Goal: Transaction & Acquisition: Purchase product/service

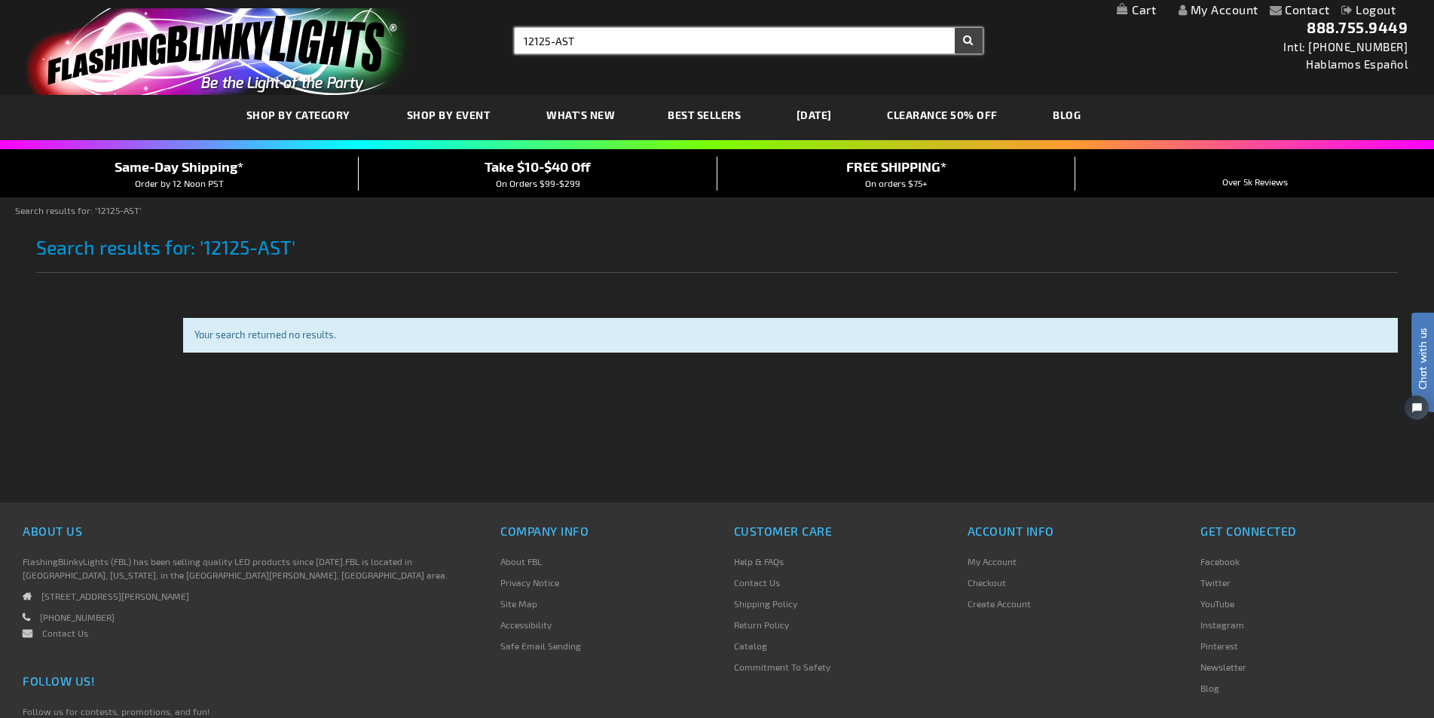
drag, startPoint x: 647, startPoint y: 43, endPoint x: 302, endPoint y: 20, distance: 345.1
click at [300, 20] on div "Toggle Nav Search Search 12125-AST × Search 888.755.9449 Intl: 818-753-8303 Hab…" at bounding box center [717, 47] width 1434 height 95
paste input "1891"
type input "11891-AST"
click at [955, 28] on button "Search" at bounding box center [969, 41] width 28 height 26
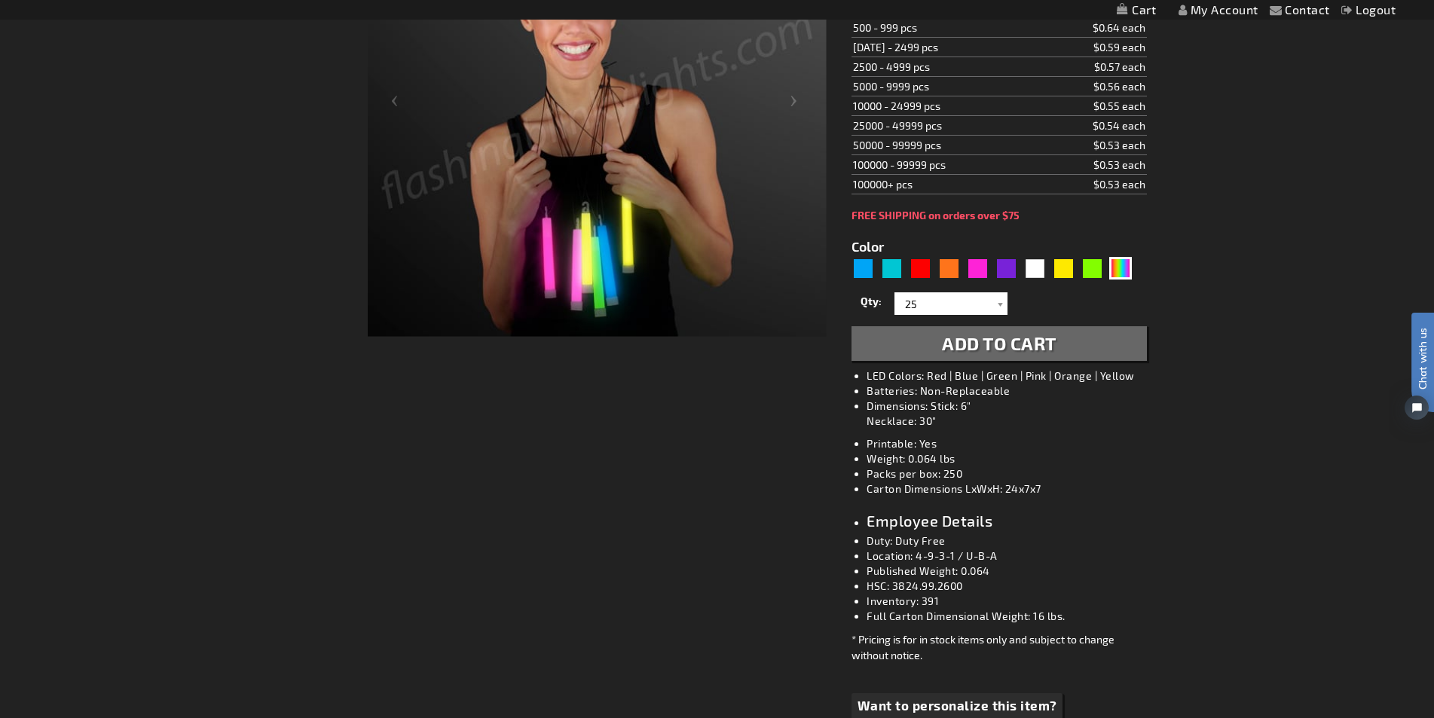
scroll to position [226, 0]
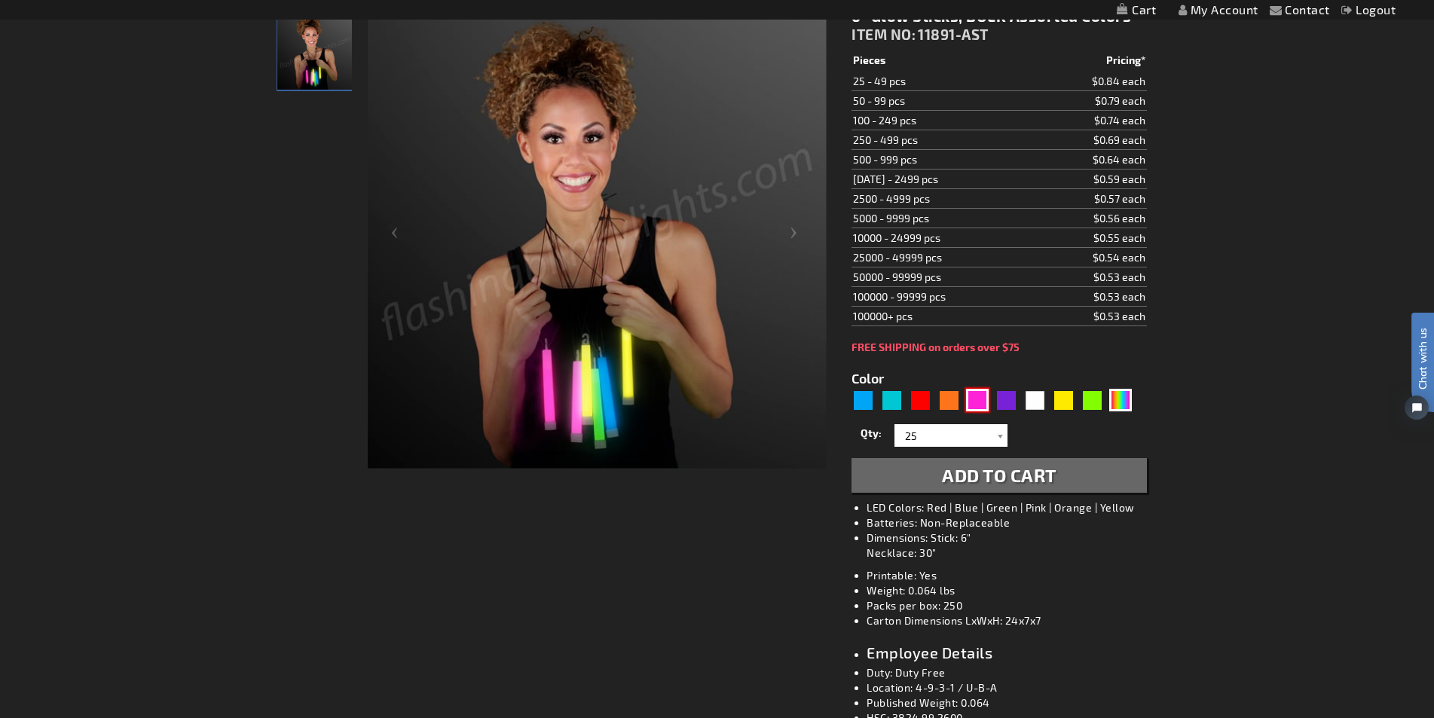
click at [987, 395] on div "Pink" at bounding box center [977, 400] width 23 height 23
type input "5639"
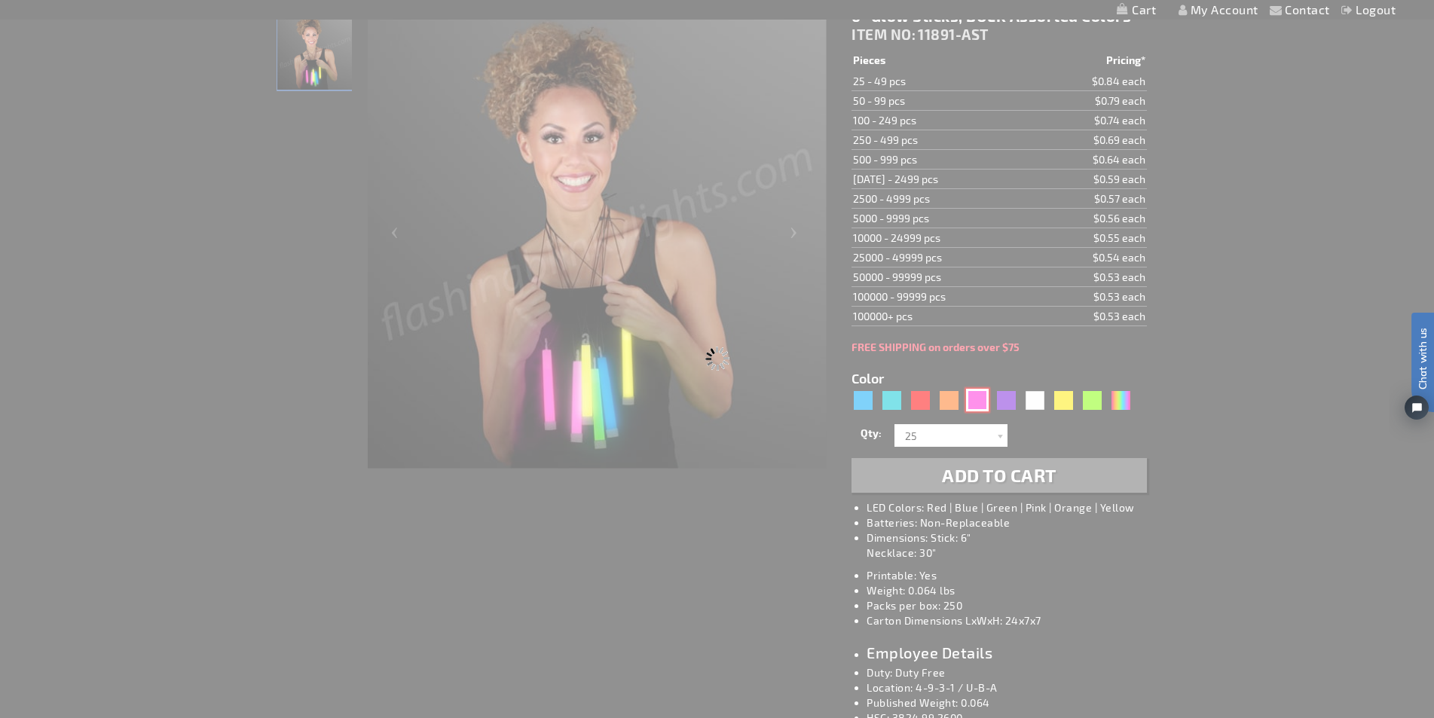
type input "12125-PK"
type input "Customize - 6 inch PINK Glow Sticks - ITEM NO: 12125-PK"
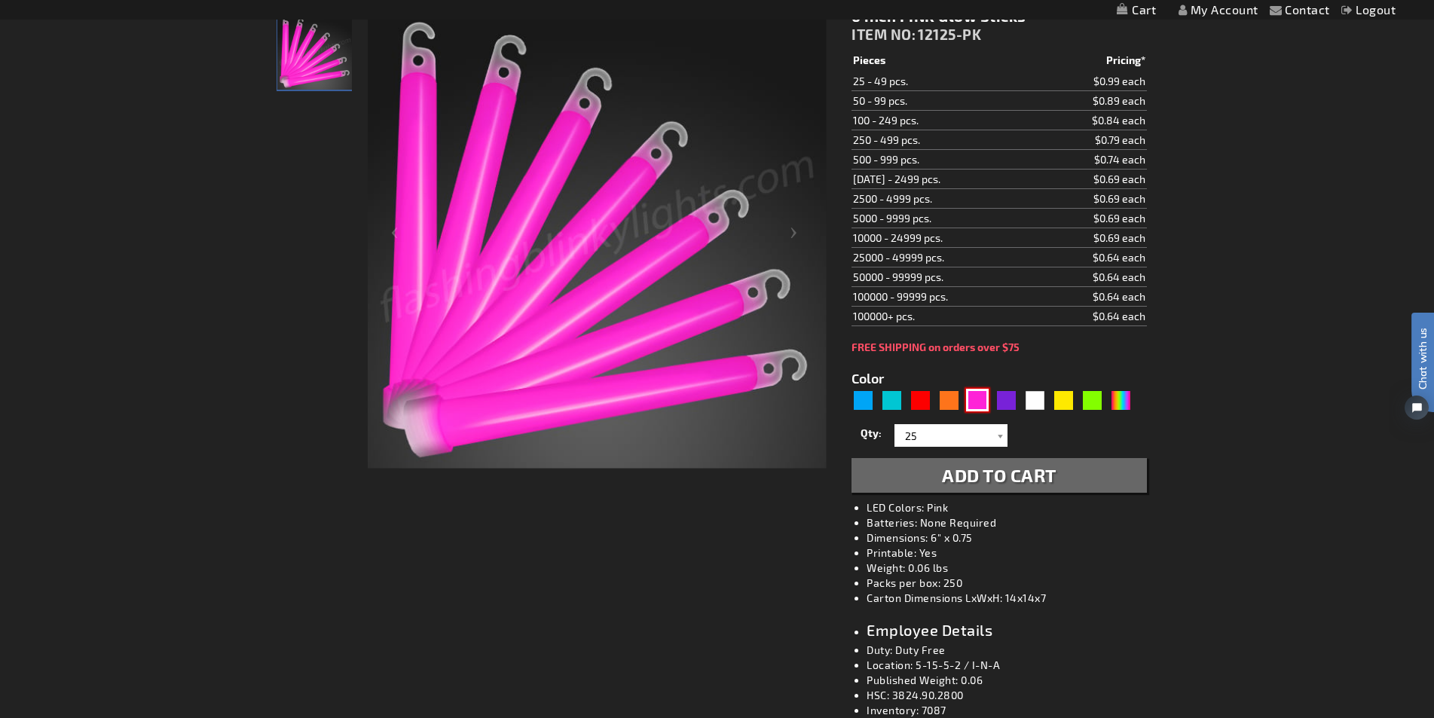
scroll to position [75, 0]
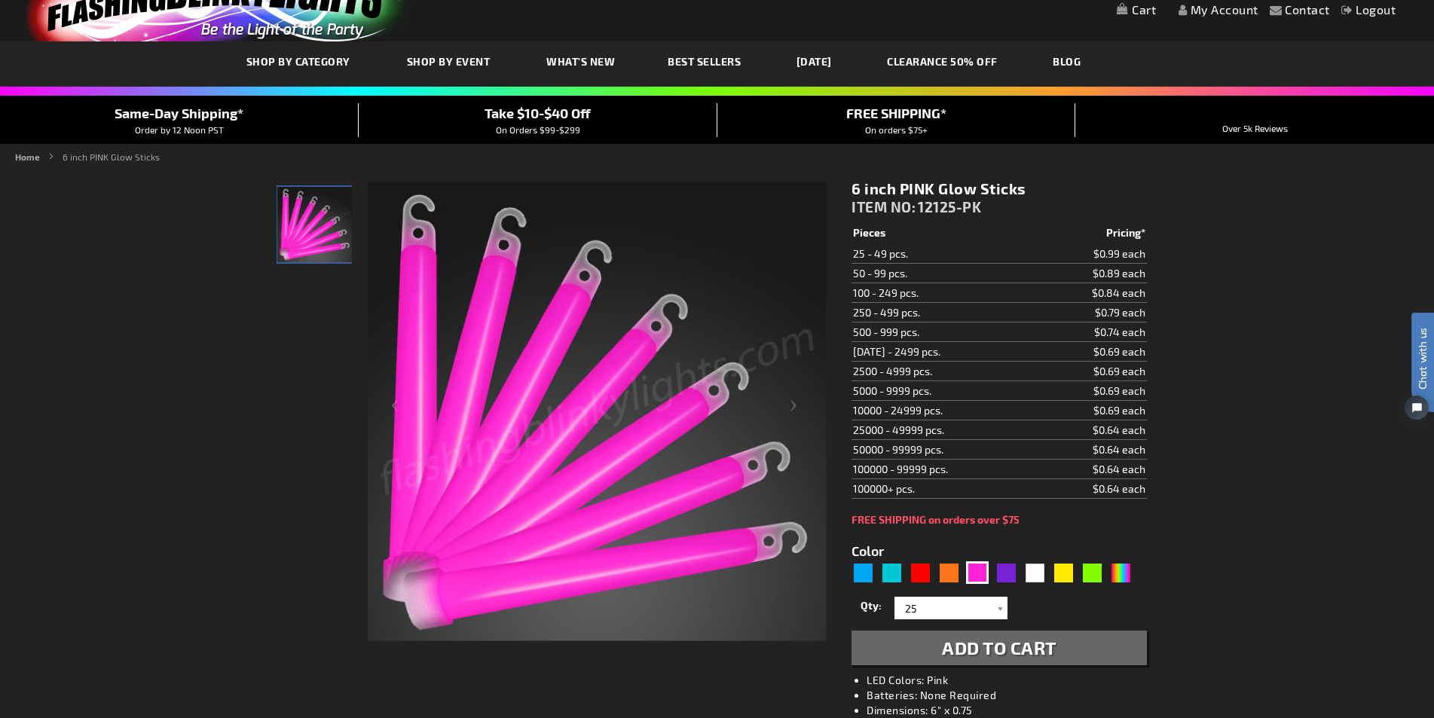
scroll to position [0, 0]
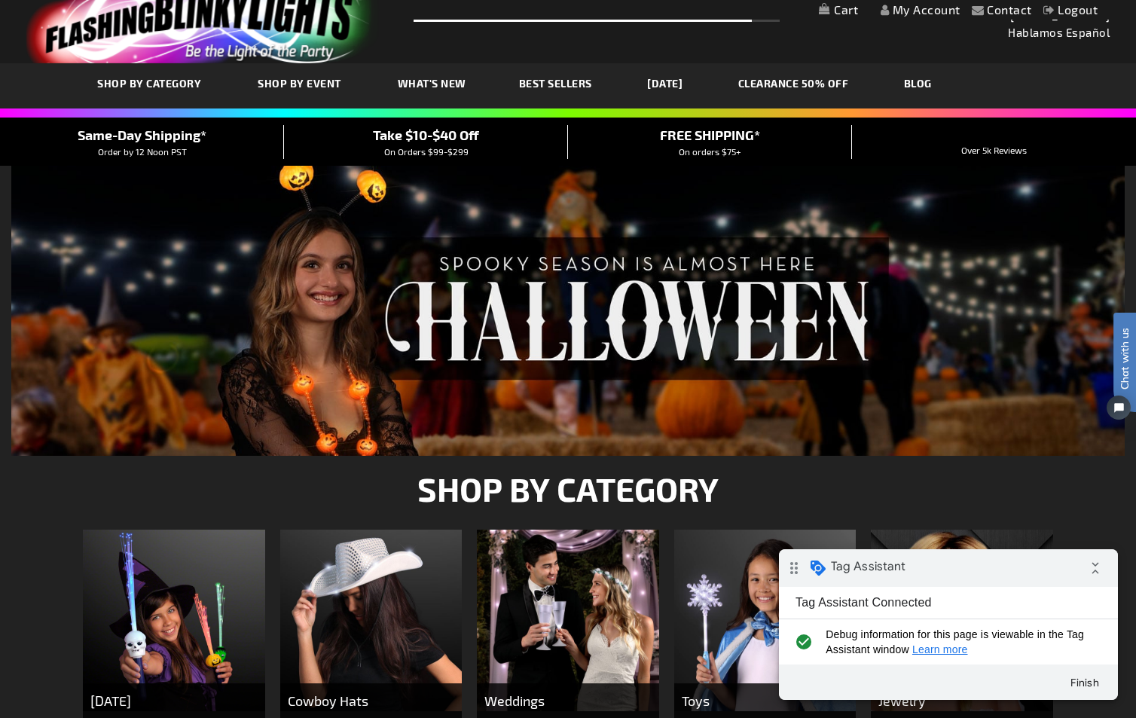
scroll to position [301, 0]
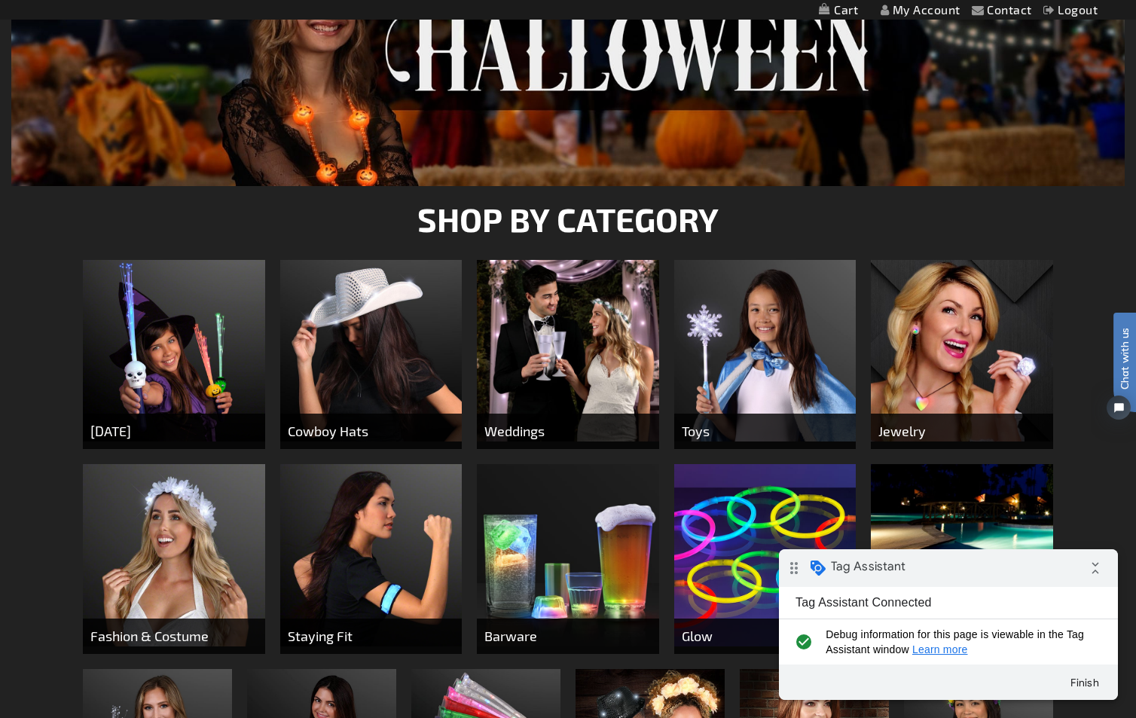
click at [594, 379] on img at bounding box center [568, 351] width 182 height 182
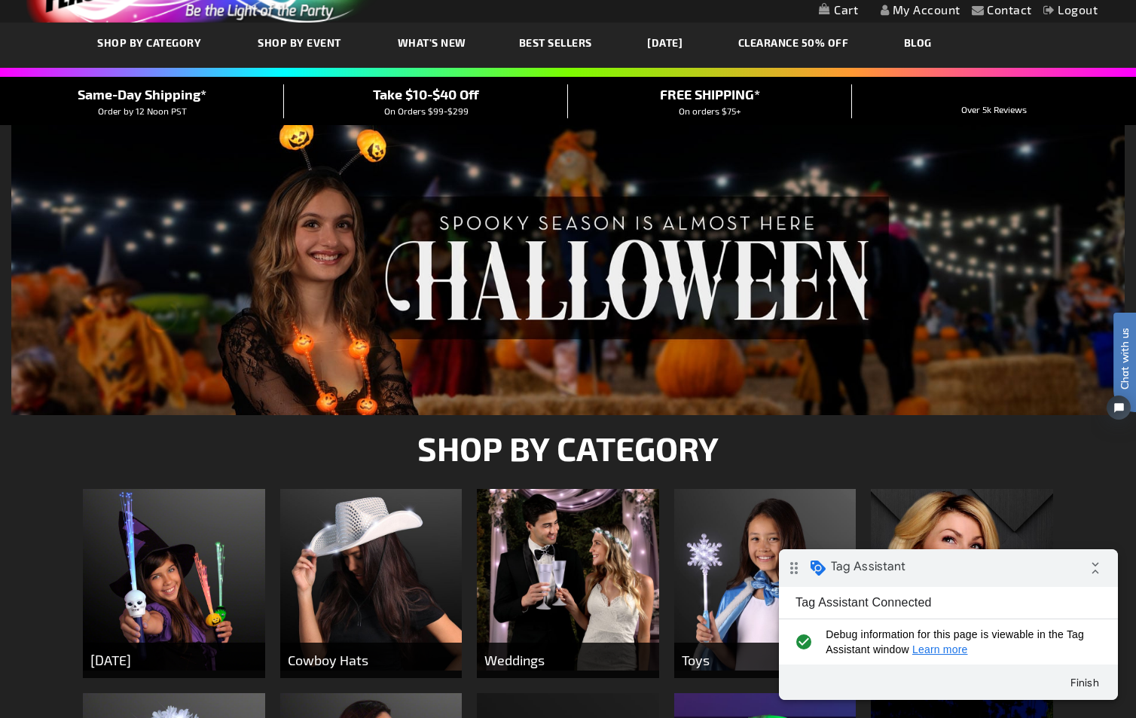
scroll to position [0, 0]
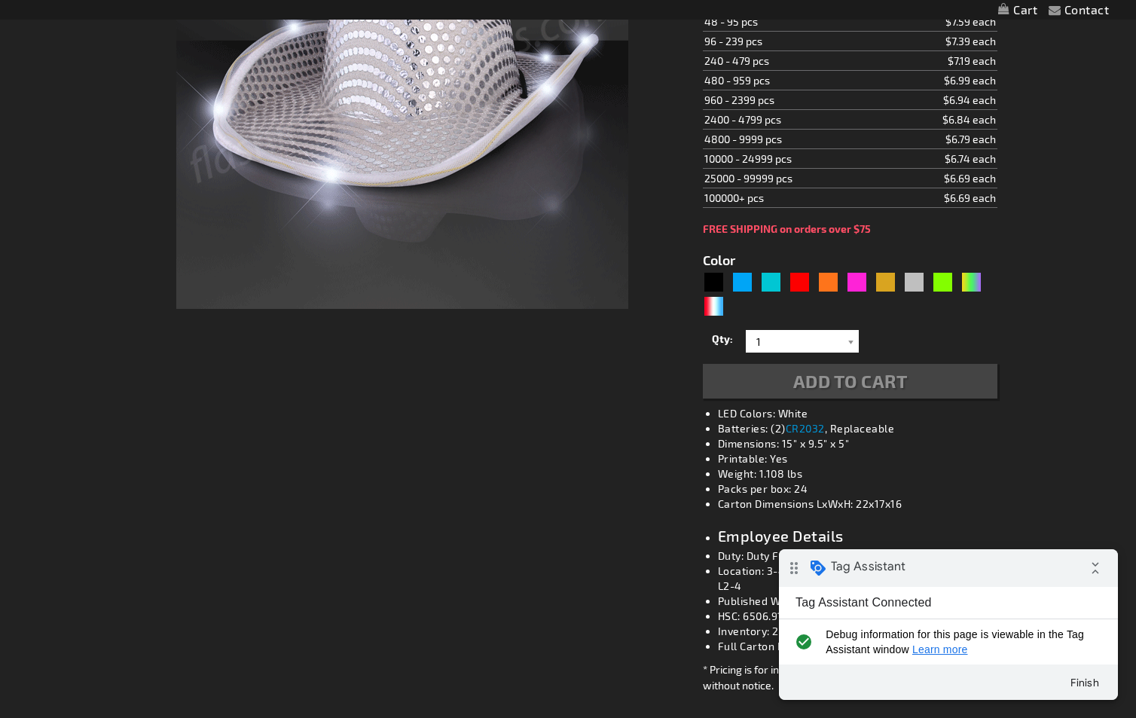
type input "5644"
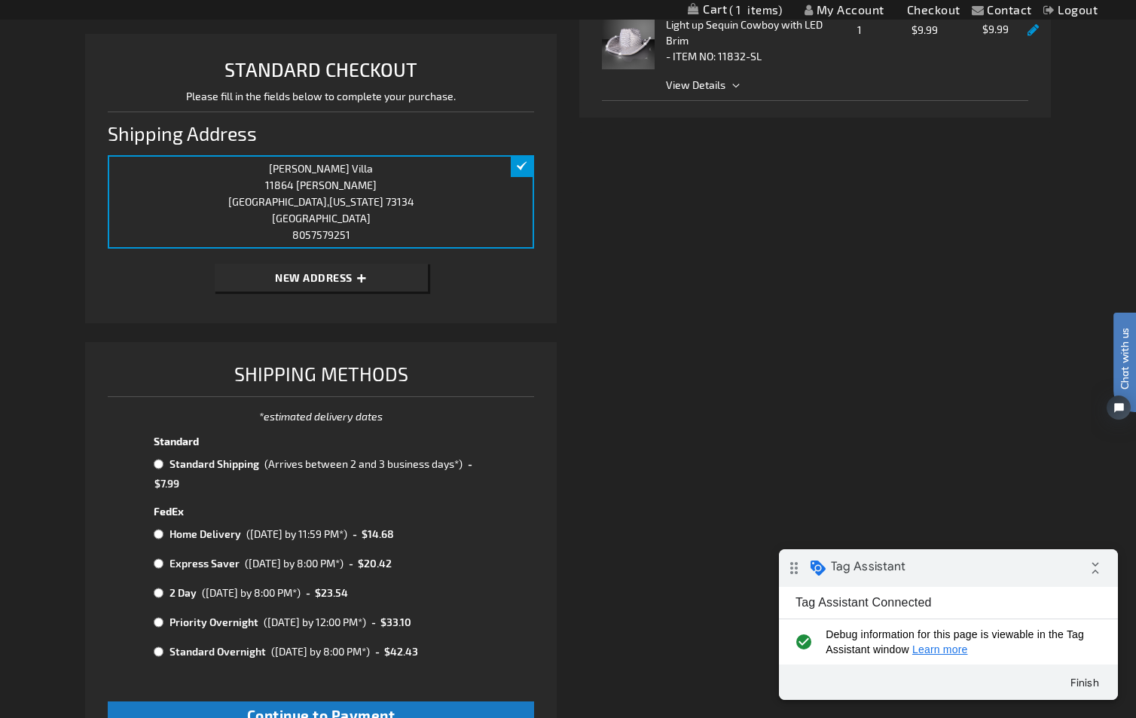
scroll to position [301, 0]
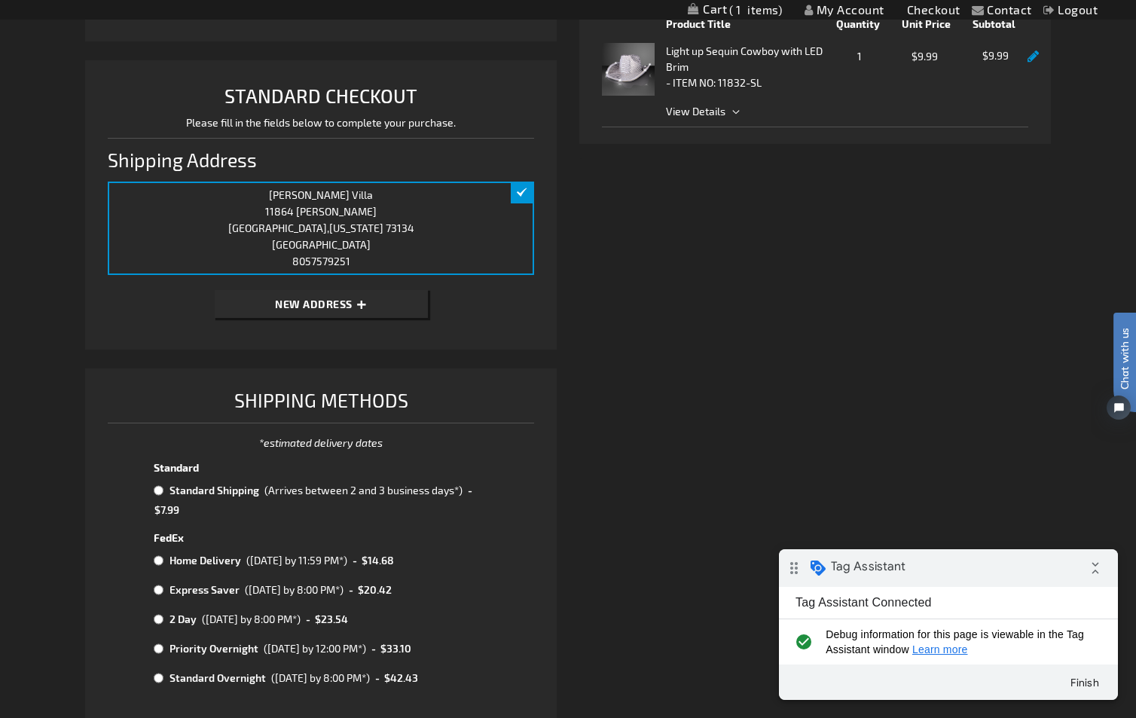
click at [528, 190] on div "Daniela Villa 11864 Andre Dumas Sun Valley , Arkansas 73134 United States 80575…" at bounding box center [321, 228] width 427 height 93
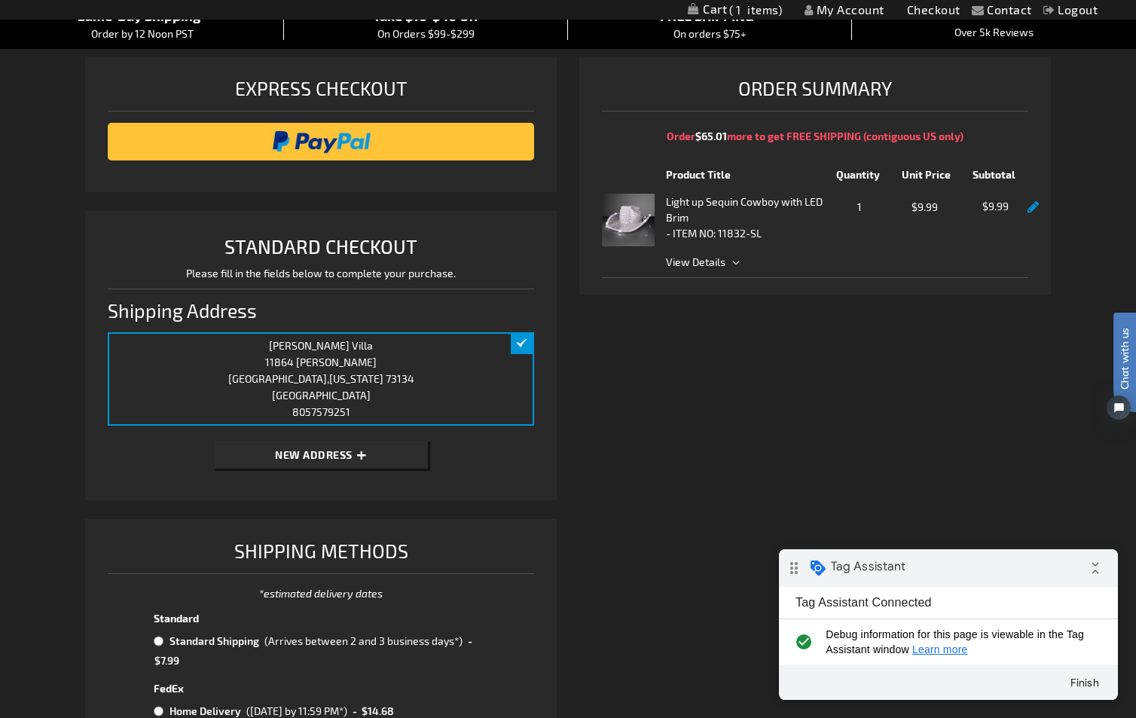
scroll to position [603, 0]
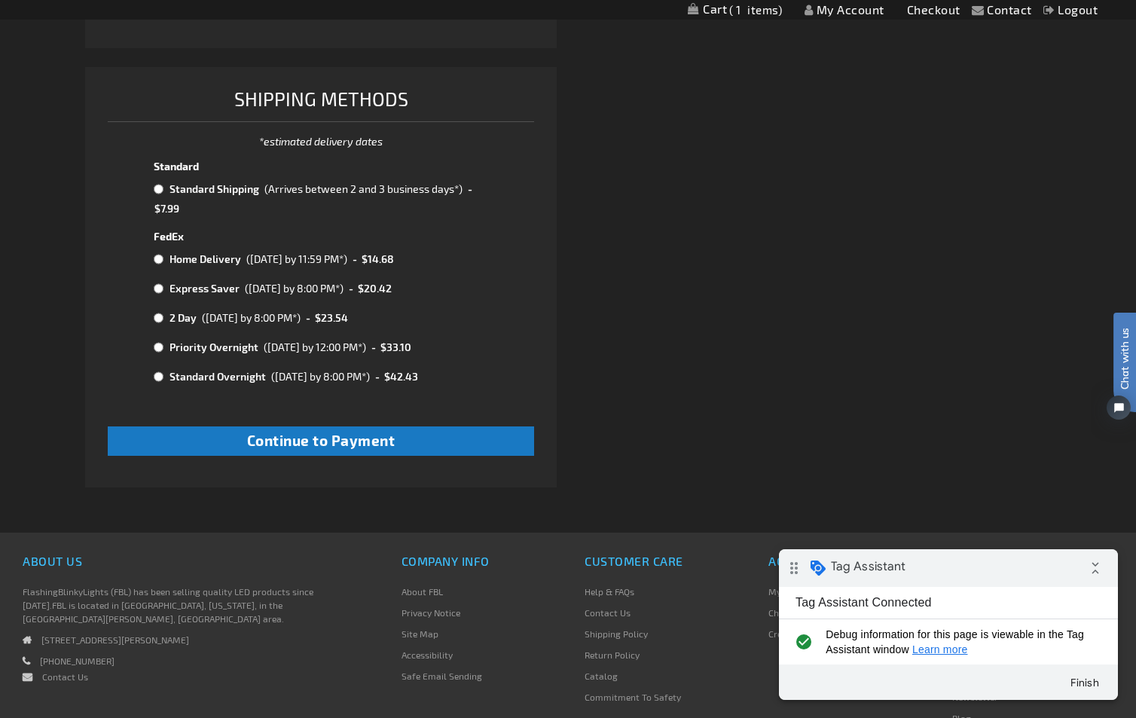
click at [248, 191] on td "Standard Shipping" at bounding box center [213, 189] width 95 height 20
radio input "true"
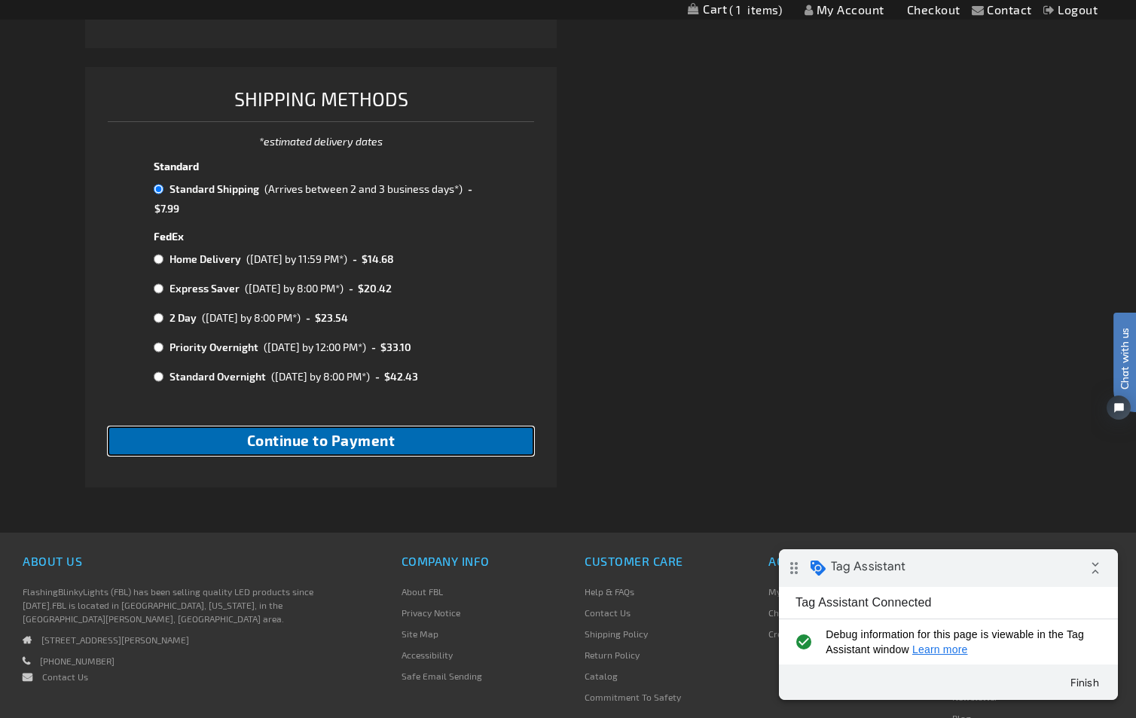
click at [216, 433] on button "Continue to Payment" at bounding box center [321, 441] width 427 height 29
checkbox input "true"
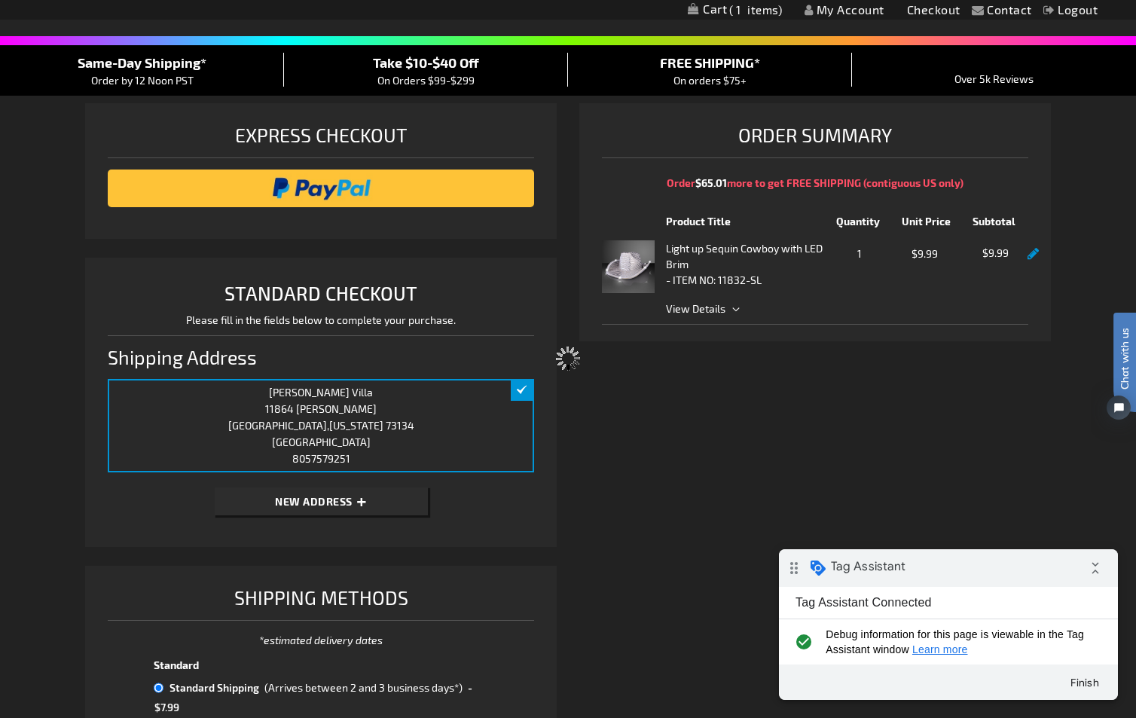
scroll to position [0, 0]
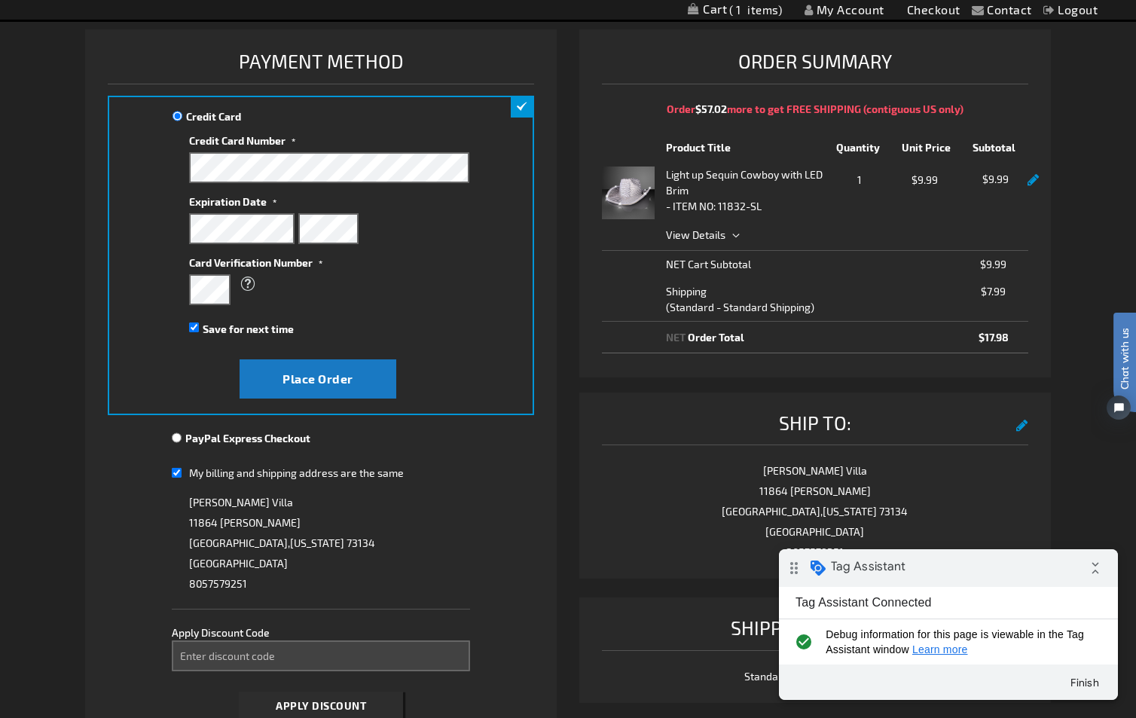
scroll to position [151, 0]
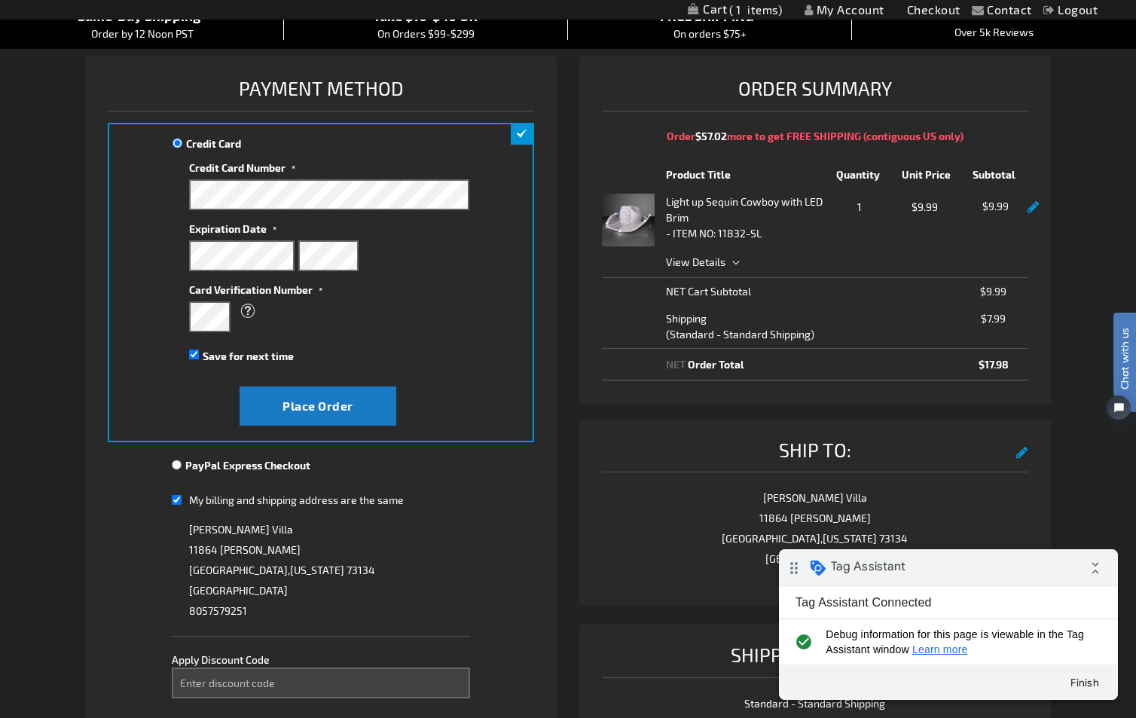
click at [748, 258] on span "View Details" at bounding box center [847, 262] width 362 height 16
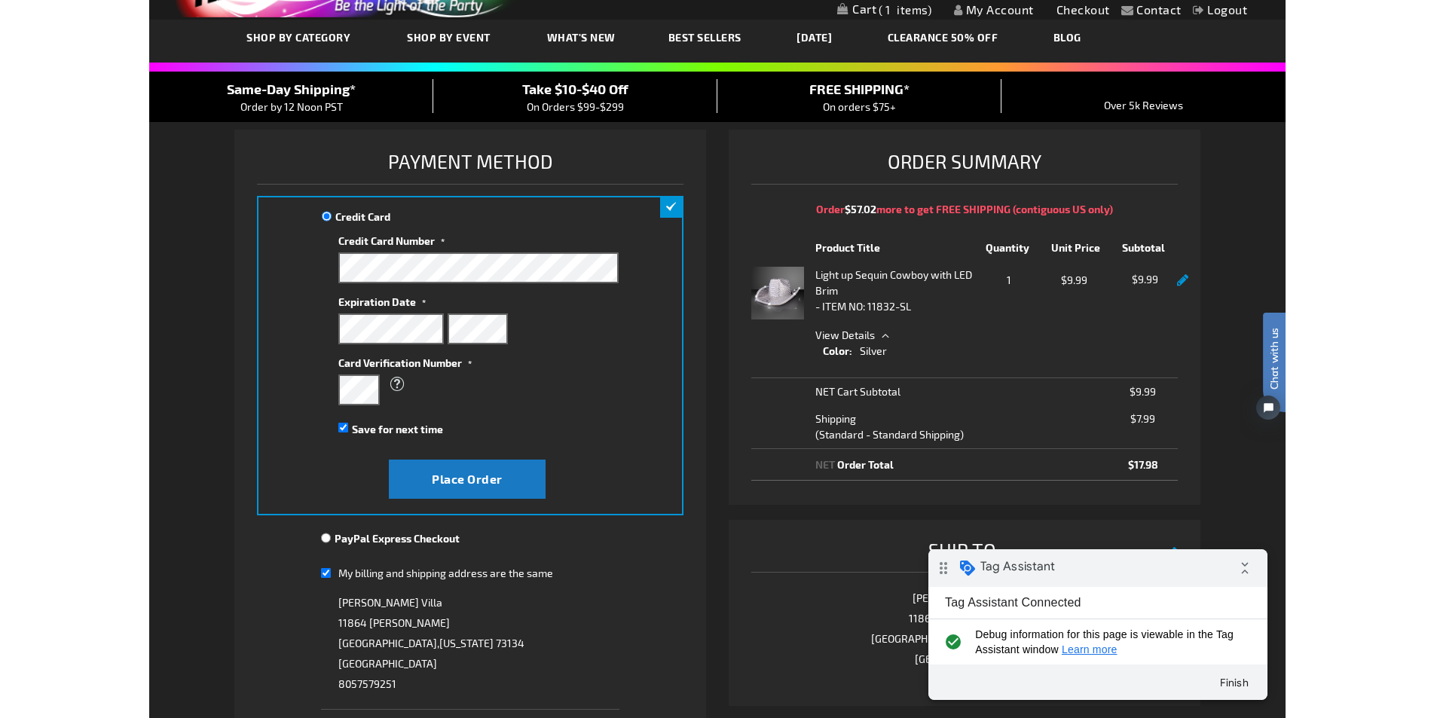
scroll to position [0, 0]
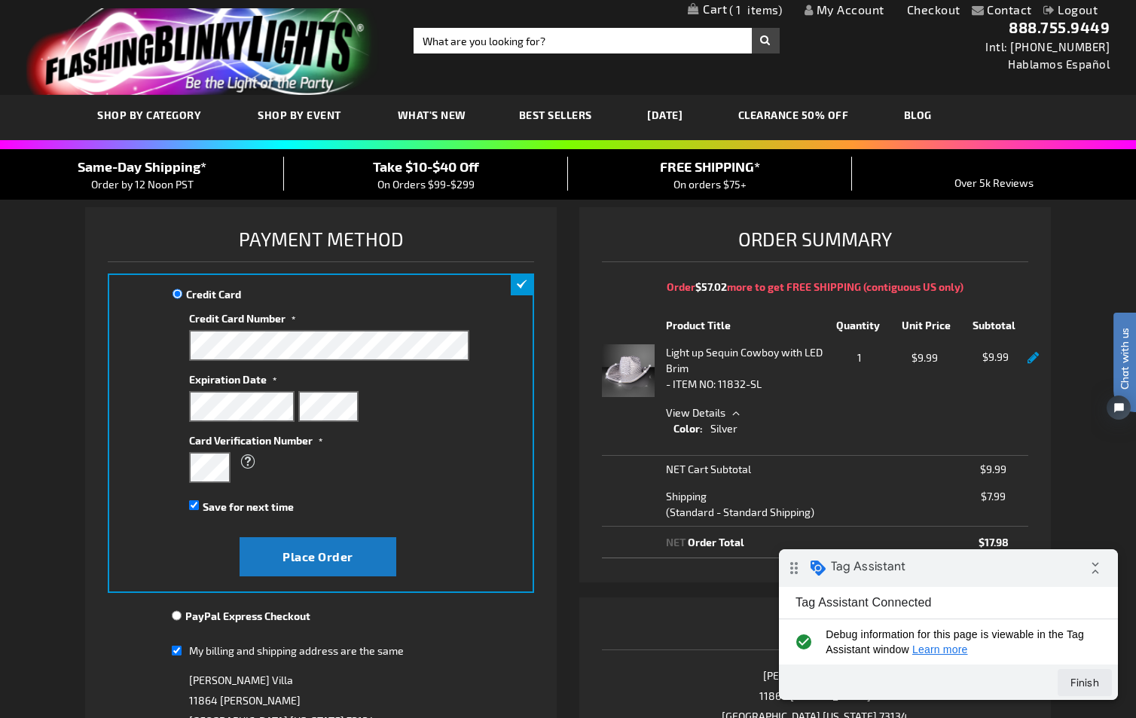
click at [1078, 685] on button "Finish" at bounding box center [1085, 682] width 54 height 27
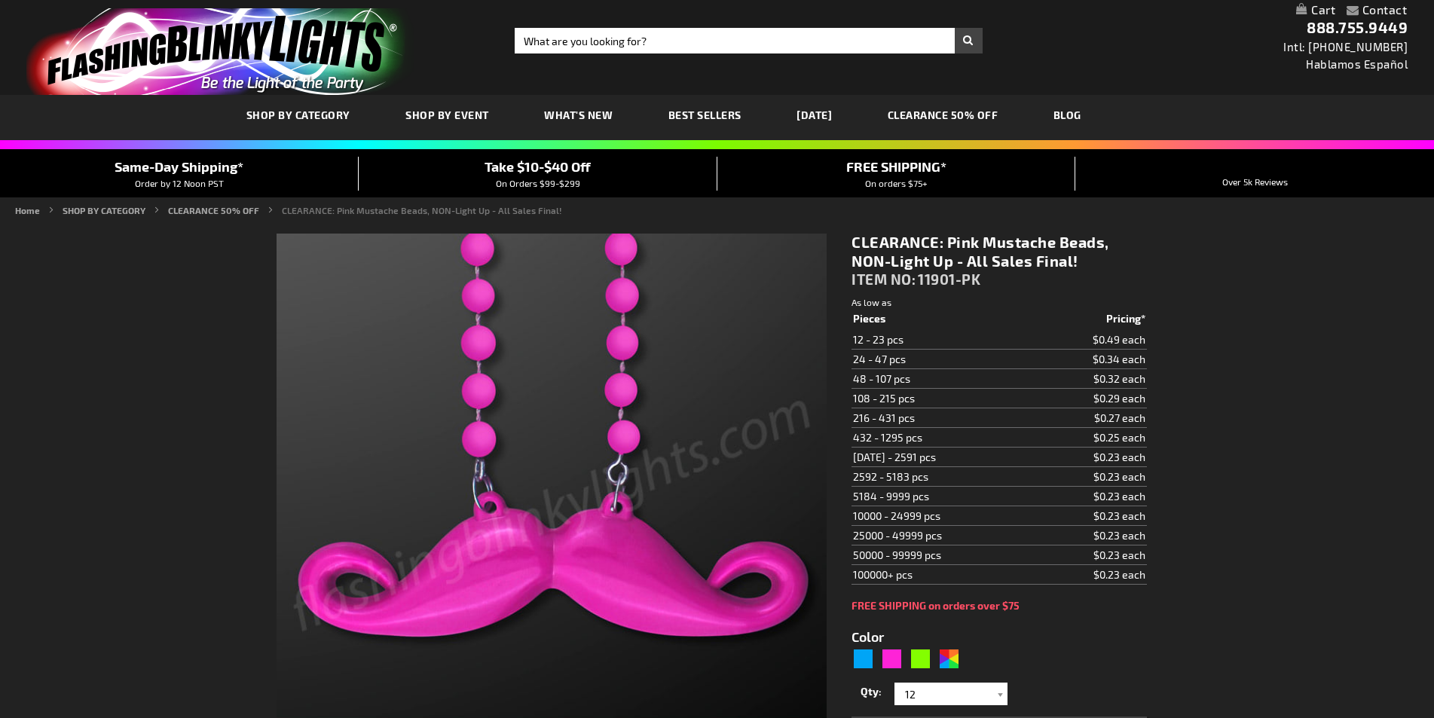
type input "5639"
